Goal: Information Seeking & Learning: Compare options

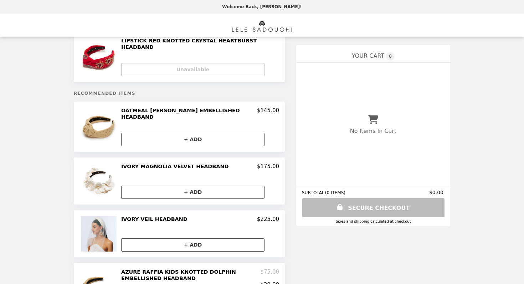
scroll to position [25, 0]
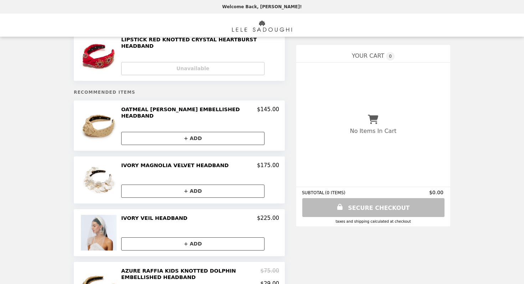
click at [149, 167] on h2 "IVORY MAGNOLIA VELVET HEADBAND" at bounding box center [176, 165] width 110 height 6
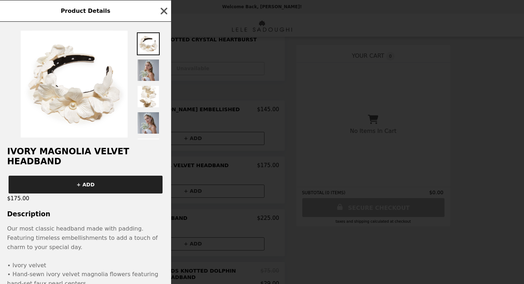
scroll to position [0, 0]
click at [144, 73] on img at bounding box center [148, 70] width 23 height 23
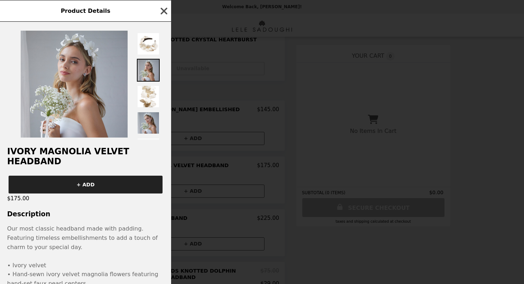
click at [163, 7] on icon "button" at bounding box center [164, 11] width 11 height 11
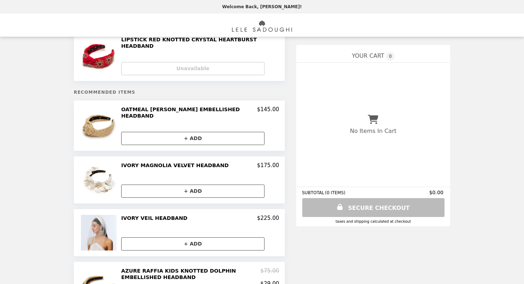
click at [139, 108] on h2 "OATMEAL [PERSON_NAME] EMBELLISHED HEADBAND" at bounding box center [189, 112] width 136 height 13
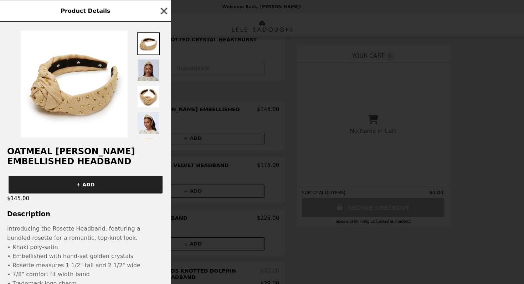
click at [148, 67] on img at bounding box center [148, 70] width 23 height 23
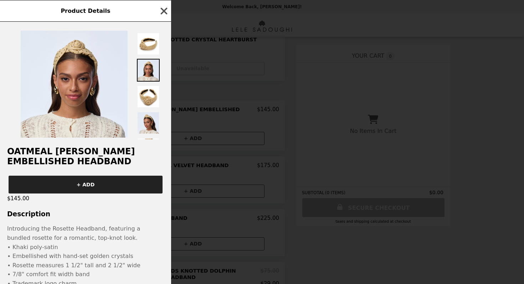
click at [164, 7] on icon "button" at bounding box center [164, 11] width 11 height 11
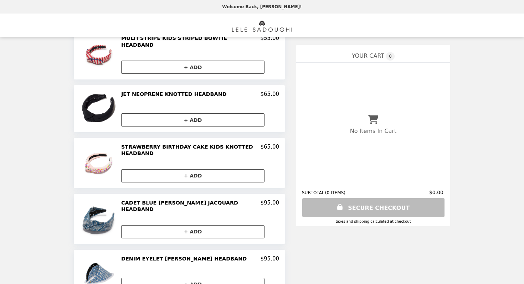
scroll to position [385, 0]
